Goal: Check status: Check status

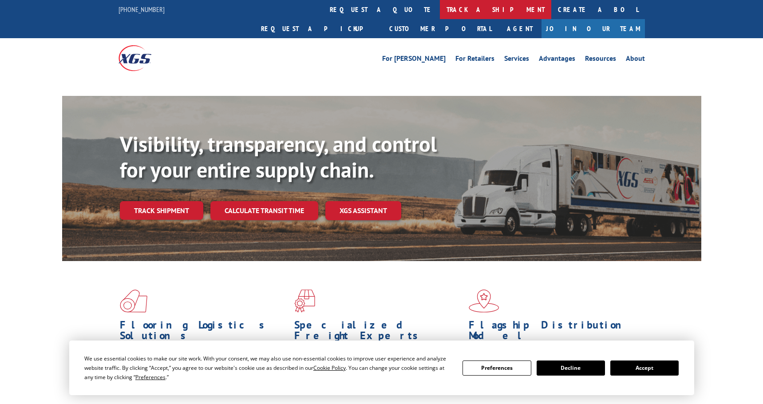
click at [440, 8] on link "track a shipment" at bounding box center [495, 9] width 111 height 19
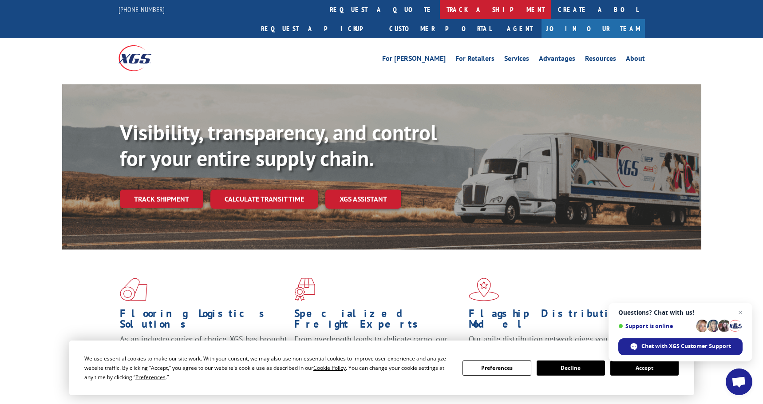
click at [440, 10] on link "track a shipment" at bounding box center [495, 9] width 111 height 19
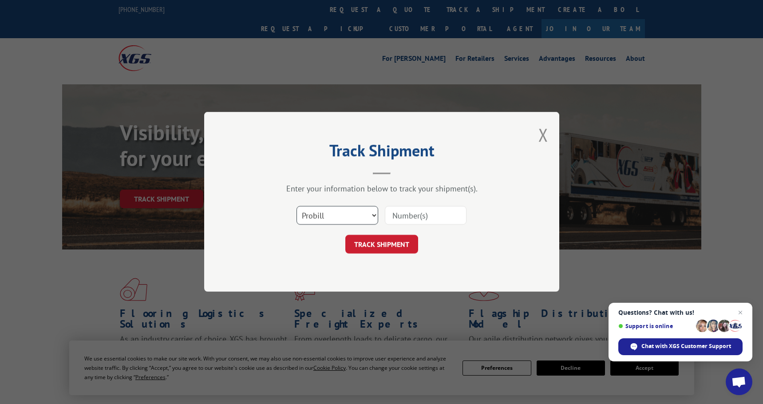
drag, startPoint x: 339, startPoint y: 216, endPoint x: 338, endPoint y: 222, distance: 6.2
click at [339, 216] on select "Select category... Probill BOL PO" at bounding box center [338, 215] width 82 height 19
select select "po"
click at [297, 206] on select "Select category... Probill BOL PO" at bounding box center [338, 215] width 82 height 19
click at [414, 211] on input at bounding box center [426, 215] width 82 height 19
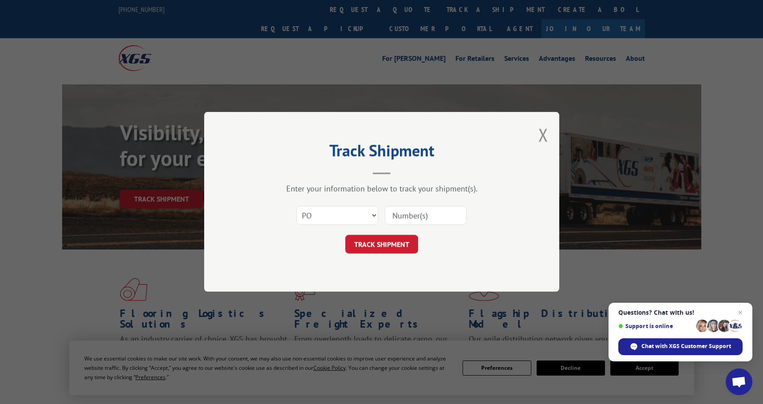
paste input "53510283"
type input "53510283"
click at [394, 250] on button "TRACK SHIPMENT" at bounding box center [381, 244] width 73 height 19
